Goal: Task Accomplishment & Management: Manage account settings

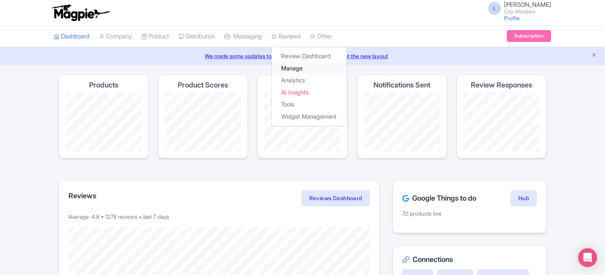
click at [304, 69] on link "Manage" at bounding box center [309, 69] width 75 height 12
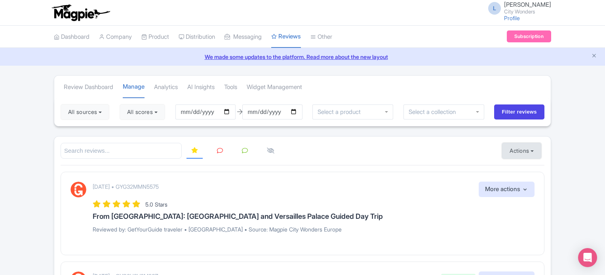
click at [513, 146] on button "Actions" at bounding box center [521, 151] width 39 height 16
click at [517, 164] on link "Import new reviews" at bounding box center [549, 170] width 93 height 15
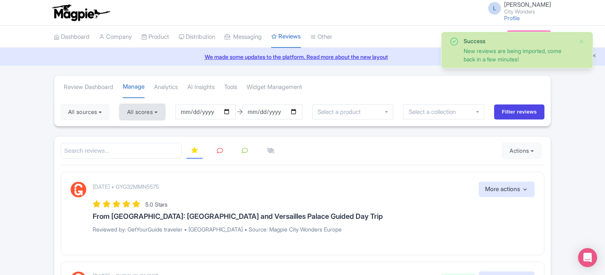
click at [159, 108] on button "All scores" at bounding box center [143, 112] width 46 height 16
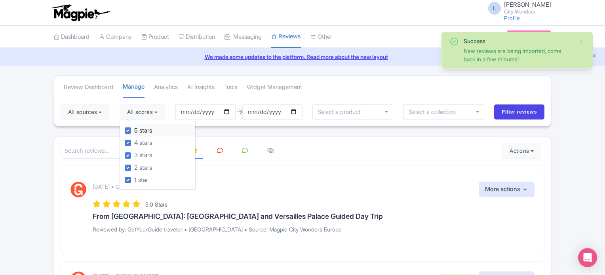
click at [134, 130] on label "5 stars" at bounding box center [143, 130] width 18 height 9
click at [134, 130] on input "5 stars" at bounding box center [136, 128] width 5 height 5
checkbox input "false"
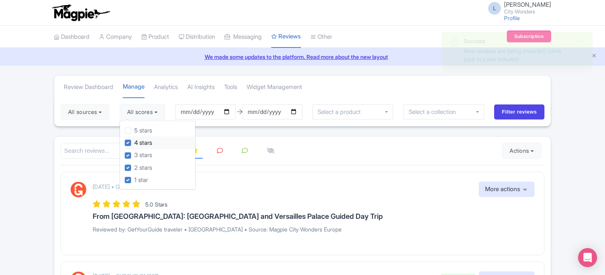
click at [134, 144] on label "4 stars" at bounding box center [143, 143] width 18 height 9
click at [134, 143] on input "4 stars" at bounding box center [136, 140] width 5 height 5
checkbox input "false"
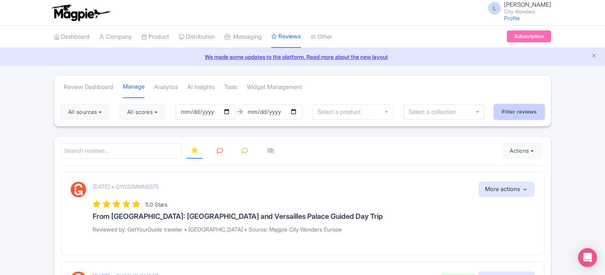
click at [528, 116] on input "Filter reviews" at bounding box center [519, 112] width 50 height 15
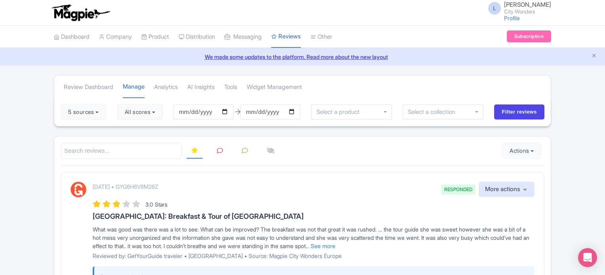
click at [219, 150] on icon at bounding box center [220, 151] width 6 height 6
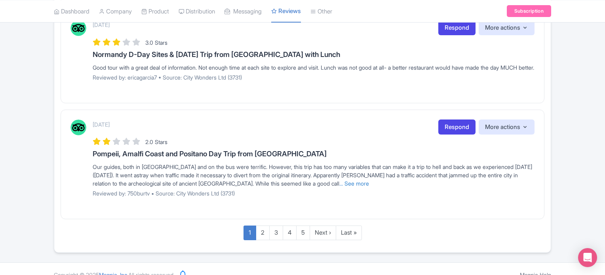
scroll to position [1083, 0]
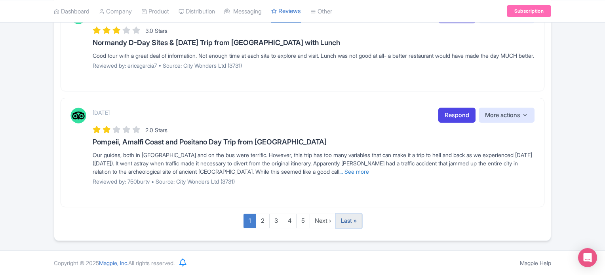
click at [351, 220] on link "Last »" at bounding box center [349, 221] width 26 height 15
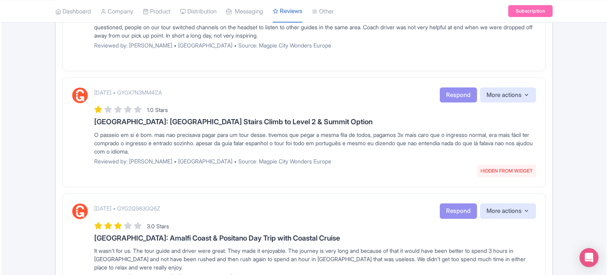
scroll to position [636, 0]
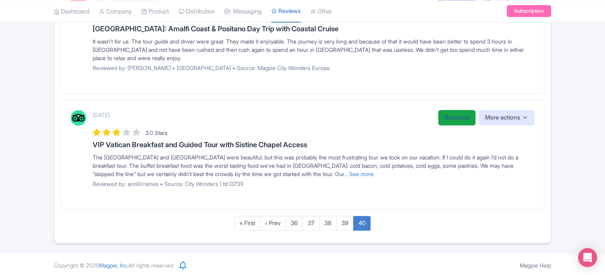
click at [447, 118] on link "Respond" at bounding box center [456, 117] width 37 height 15
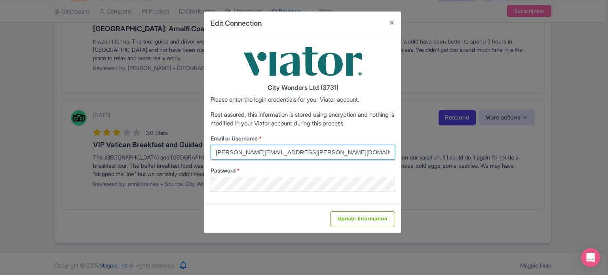
click at [284, 148] on input "cynthia.reis@citywonders.com" at bounding box center [303, 152] width 185 height 15
type input "lilian.guevara@citywonders.com"
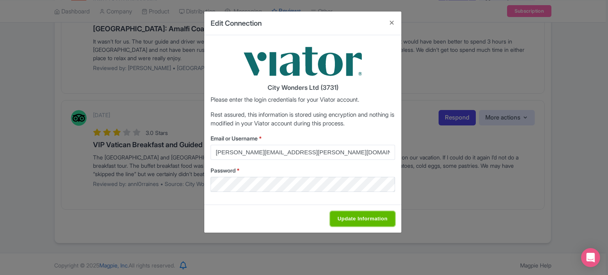
click at [361, 223] on input "Update Information" at bounding box center [362, 218] width 65 height 15
type input "Saving..."
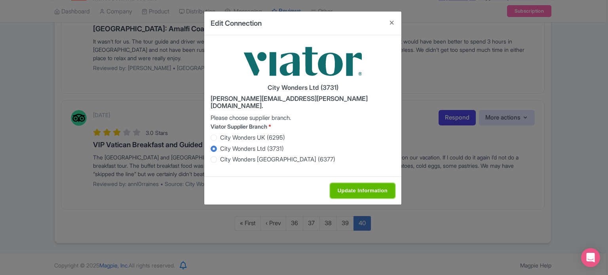
click at [360, 183] on input "Update Information" at bounding box center [362, 190] width 65 height 15
type input "Saving..."
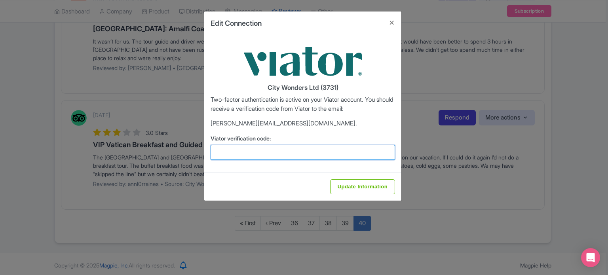
click at [285, 153] on input "Viator verification code:" at bounding box center [303, 152] width 185 height 15
type input "895704"
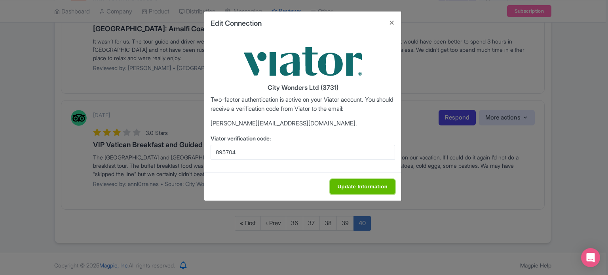
click at [346, 182] on input "Update Information" at bounding box center [362, 186] width 65 height 15
type input "Saving..."
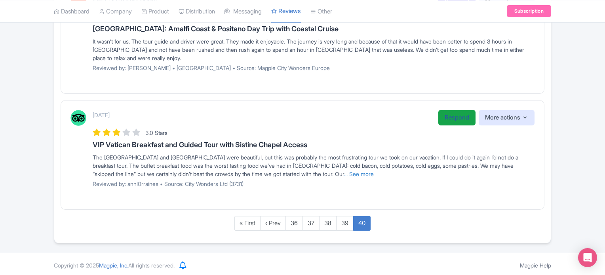
click at [442, 118] on link "Respond" at bounding box center [456, 117] width 37 height 15
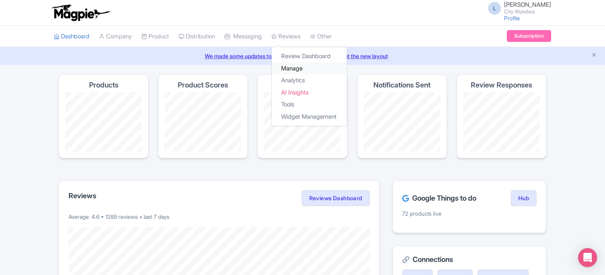
click at [311, 67] on link "Manage" at bounding box center [309, 69] width 75 height 12
